Goal: Transaction & Acquisition: Purchase product/service

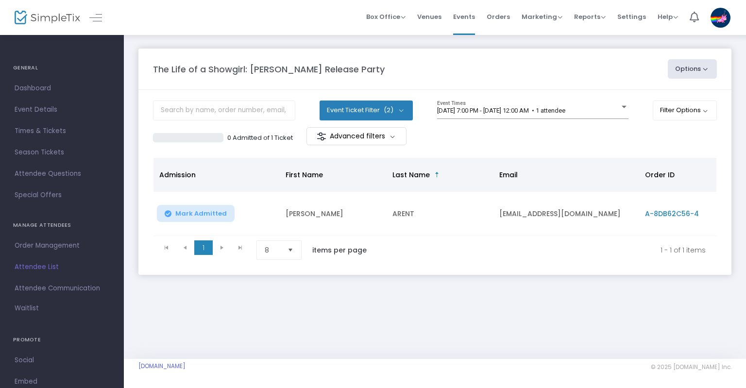
click at [525, 127] on div "0 Admitted of 1 Ticket Advanced filters" at bounding box center [435, 137] width 564 height 20
click at [690, 70] on button "Options" at bounding box center [693, 68] width 50 height 19
click at [45, 244] on span "Order Management" at bounding box center [62, 246] width 95 height 13
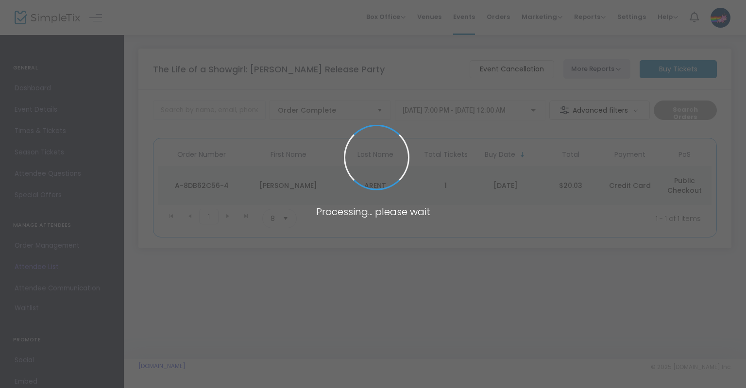
click at [677, 67] on m-button "Buy Tickets" at bounding box center [678, 69] width 77 height 18
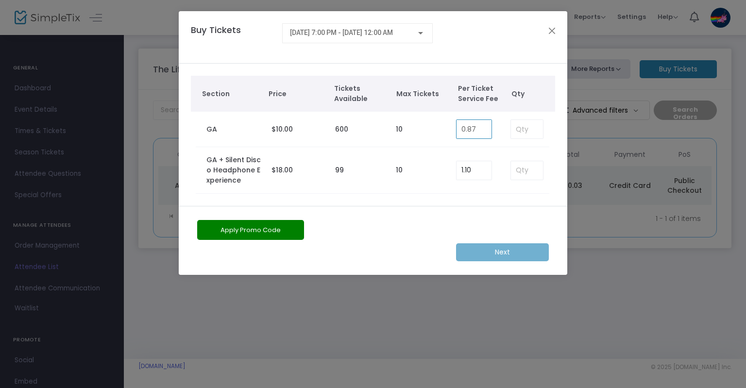
click at [475, 128] on input "0.87" at bounding box center [474, 129] width 35 height 18
type input "0.00"
type input "2"
click at [493, 260] on m-button "Next" at bounding box center [502, 252] width 93 height 18
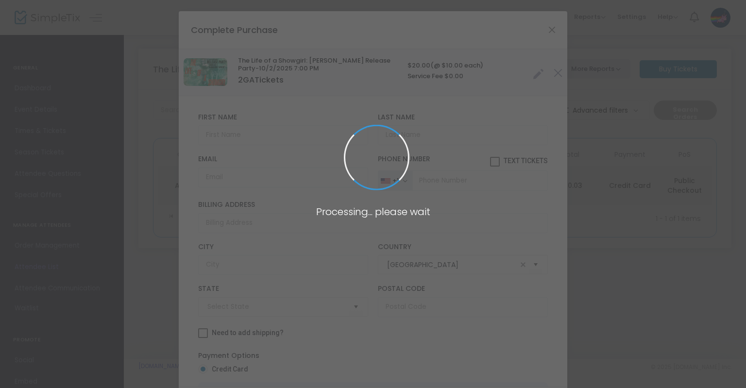
type input "[US_STATE]"
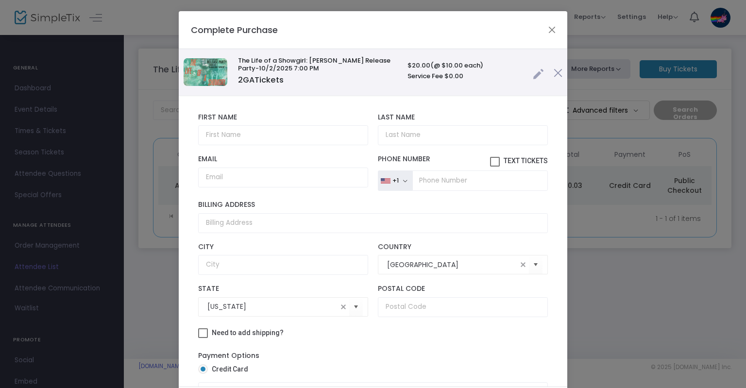
click at [535, 72] on link at bounding box center [538, 72] width 11 height 16
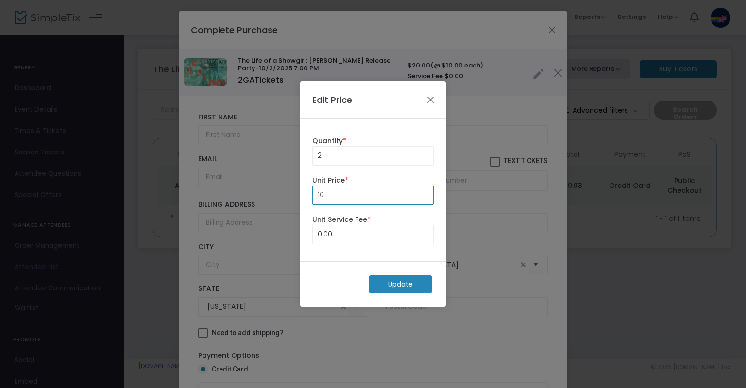
drag, startPoint x: 336, startPoint y: 204, endPoint x: 203, endPoint y: 203, distance: 132.7
click at [313, 205] on input "10" at bounding box center [373, 195] width 121 height 18
type input "10.00"
type input "0.00"
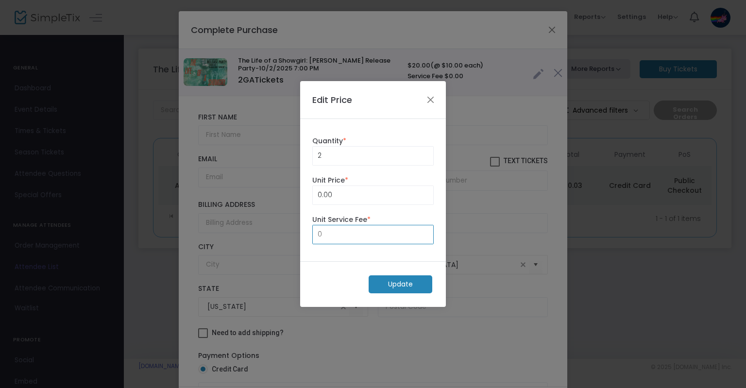
type input "0.00"
click at [411, 285] on m-button "Update" at bounding box center [401, 285] width 64 height 18
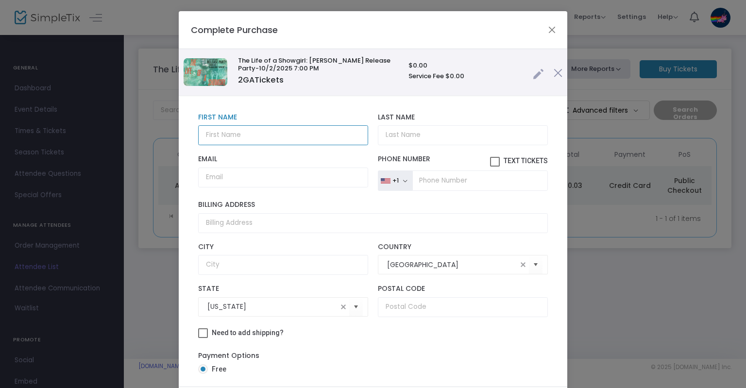
click at [303, 133] on input "text" at bounding box center [283, 135] width 170 height 20
paste input "[PERSON_NAME]"
type input "Kimmy"
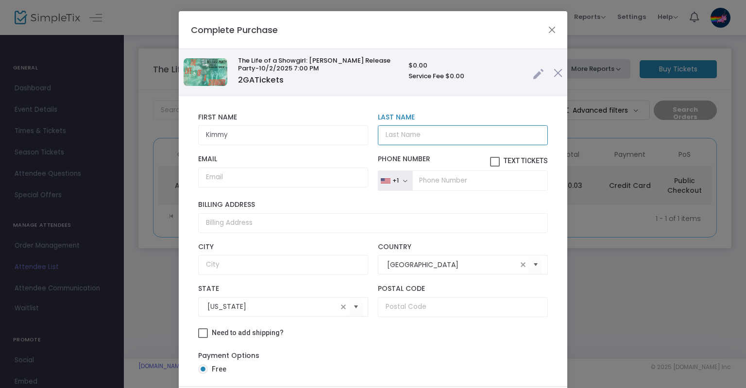
paste input "[PERSON_NAME]"
type input "[PERSON_NAME]"
